Goal: Contribute content

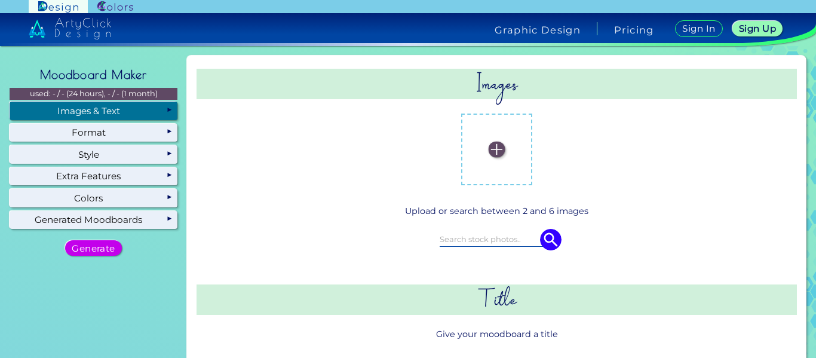
click at [492, 151] on img at bounding box center [496, 150] width 16 height 16
click at [0, 0] on input "file" at bounding box center [0, 0] width 0 height 0
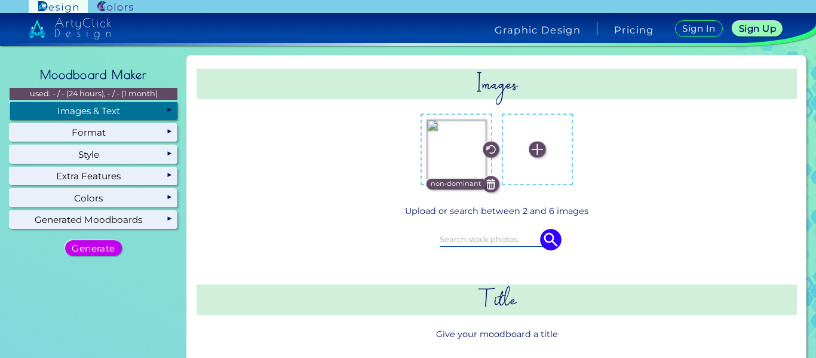
click at [531, 148] on img at bounding box center [537, 150] width 16 height 16
click at [0, 0] on input "file" at bounding box center [0, 0] width 0 height 0
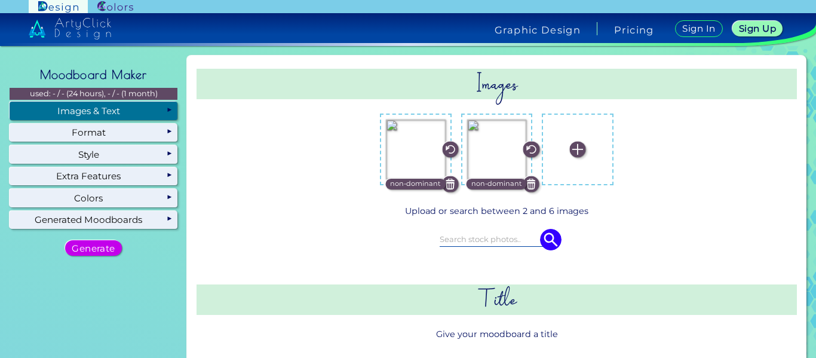
click at [570, 147] on img at bounding box center [578, 150] width 16 height 16
click at [0, 0] on input "file" at bounding box center [0, 0] width 0 height 0
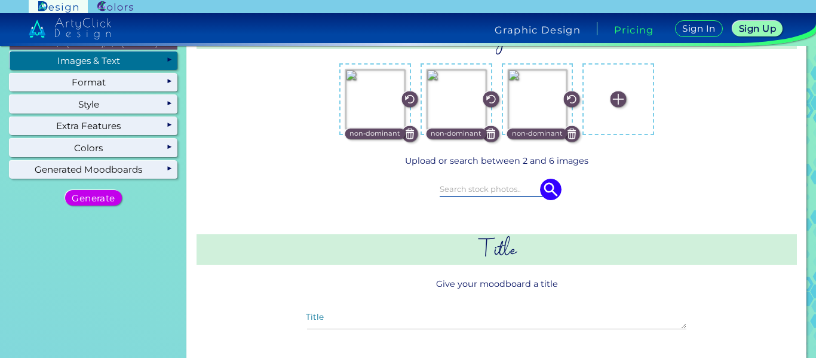
scroll to position [51, 0]
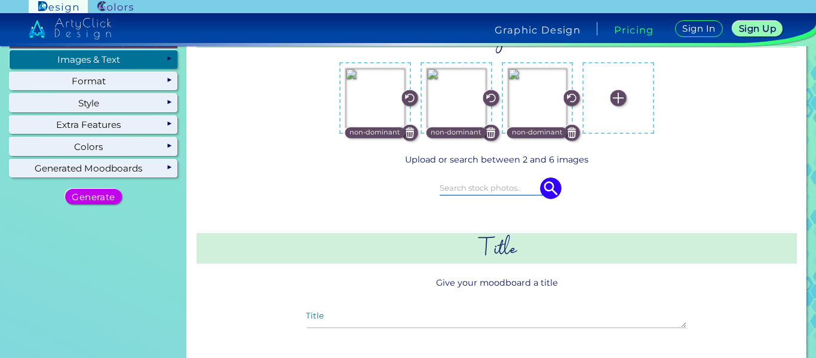
click at [620, 93] on img at bounding box center [618, 98] width 16 height 16
click at [0, 0] on input "file" at bounding box center [0, 0] width 0 height 0
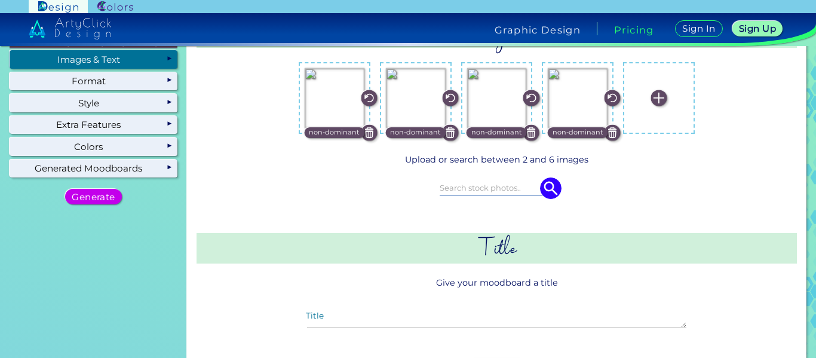
click at [656, 98] on img at bounding box center [658, 98] width 16 height 16
click at [0, 0] on input "file" at bounding box center [0, 0] width 0 height 0
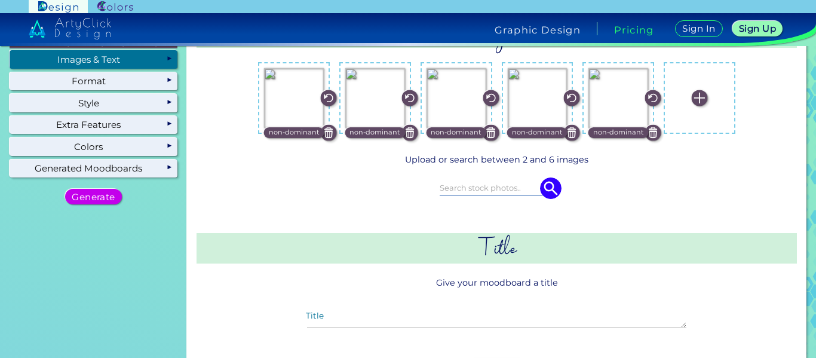
click at [691, 93] on img at bounding box center [699, 98] width 16 height 16
click at [0, 0] on input "file" at bounding box center [0, 0] width 0 height 0
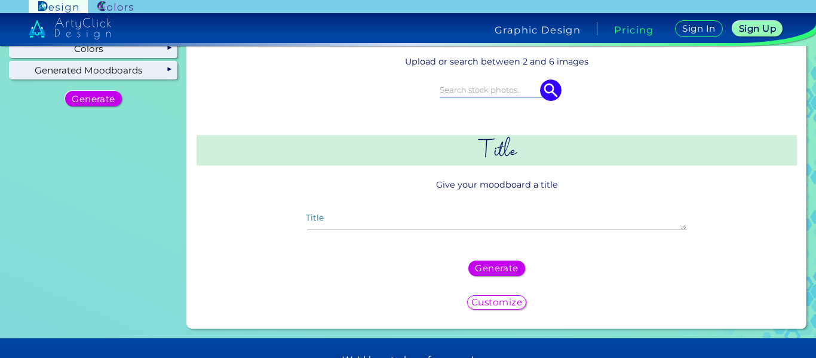
scroll to position [152, 0]
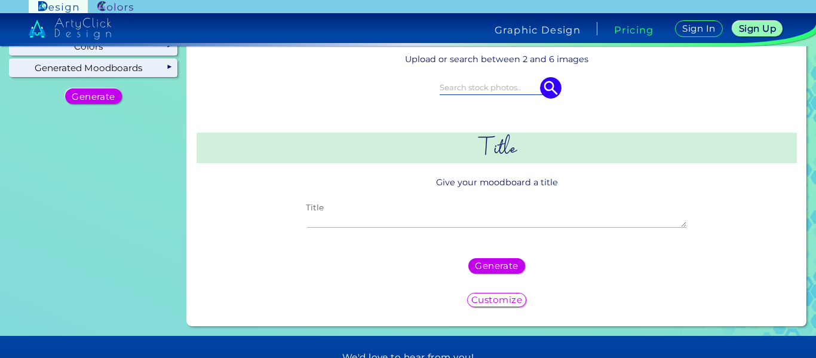
click at [457, 217] on textarea "Title" at bounding box center [496, 220] width 379 height 14
type textarea "hat"
click at [510, 293] on div "Customize" at bounding box center [497, 299] width 54 height 13
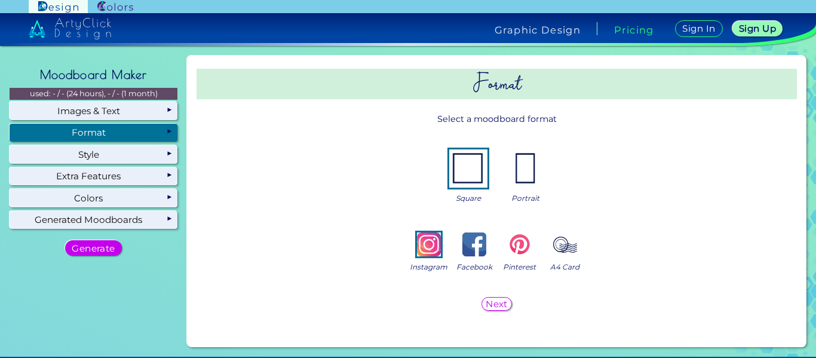
click at [491, 304] on h5 "Next" at bounding box center [497, 303] width 20 height 8
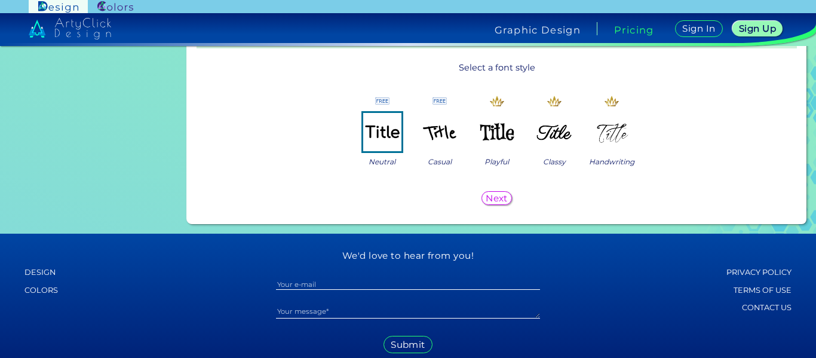
scroll to position [1094, 0]
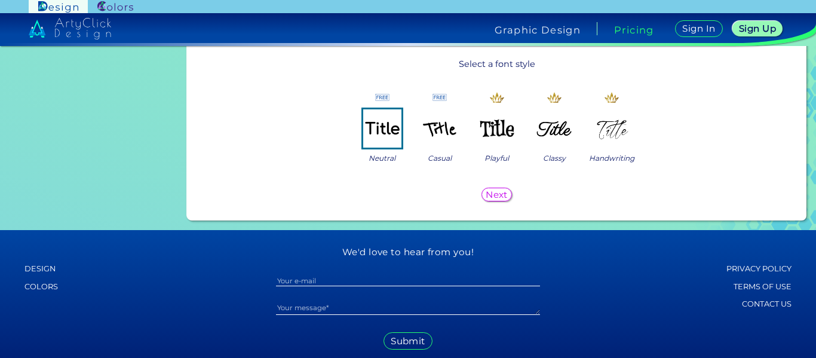
click at [436, 130] on img at bounding box center [439, 128] width 38 height 38
click at [499, 198] on h5 "Next" at bounding box center [497, 194] width 20 height 8
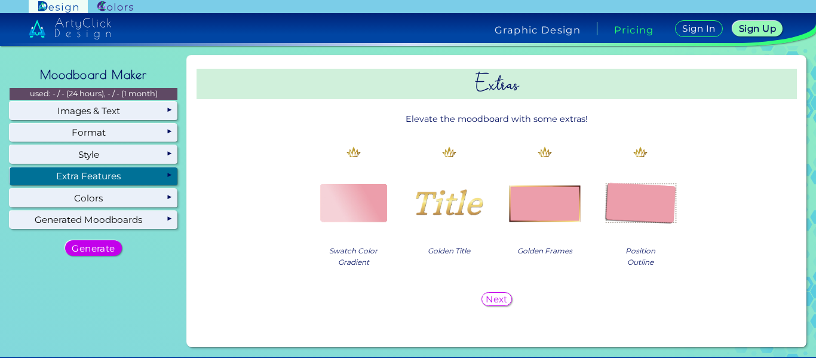
click at [493, 297] on h5 "Next" at bounding box center [497, 298] width 20 height 8
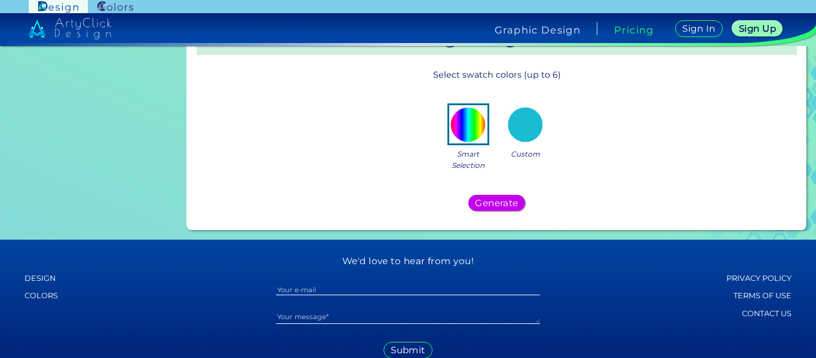
scroll to position [402, 0]
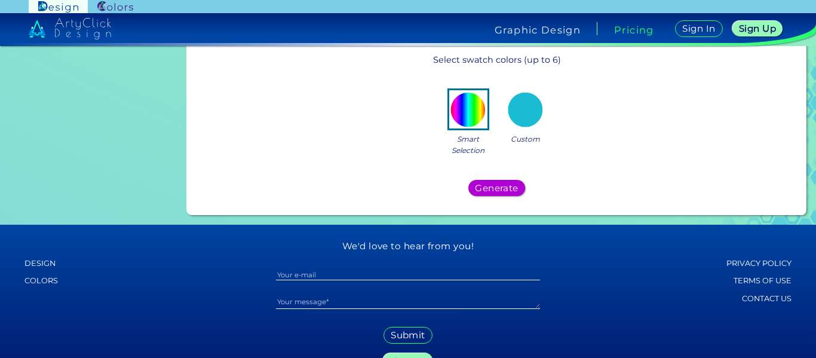
click at [488, 187] on h5 "Generate" at bounding box center [496, 188] width 39 height 8
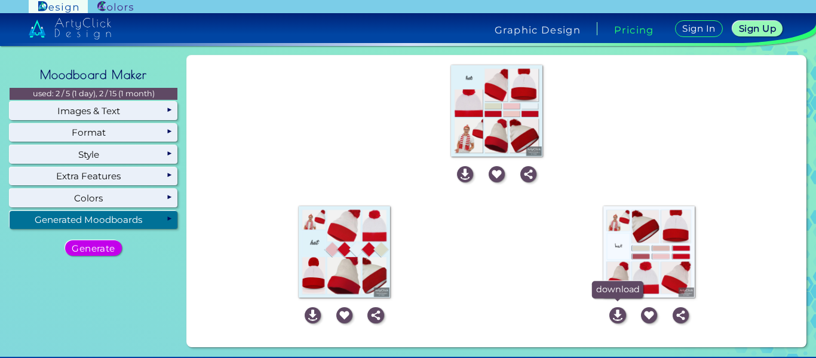
click at [614, 316] on img at bounding box center [617, 315] width 16 height 16
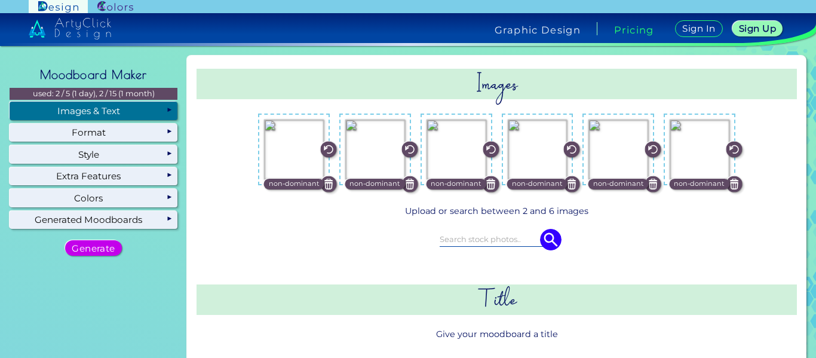
click at [125, 104] on div "Images & Text" at bounding box center [94, 110] width 168 height 18
